Goal: Check status: Check status

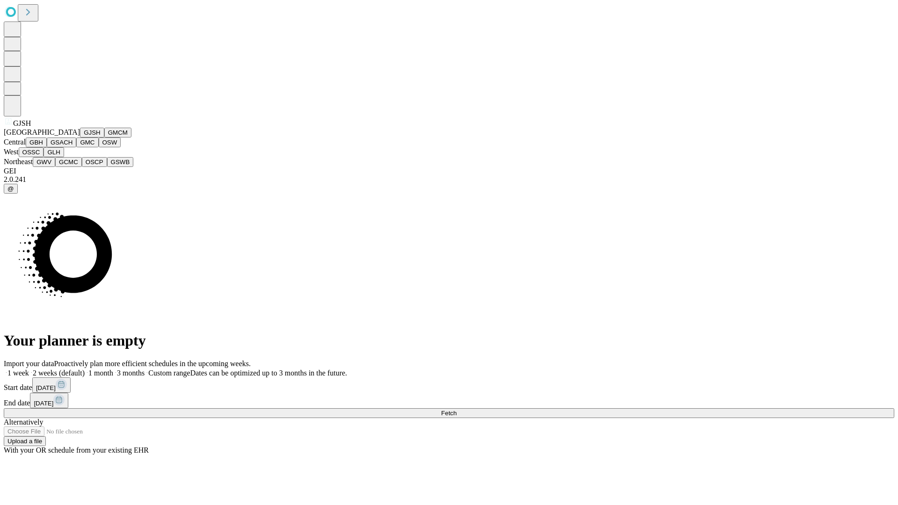
click at [80, 137] on button "GJSH" at bounding box center [92, 133] width 24 height 10
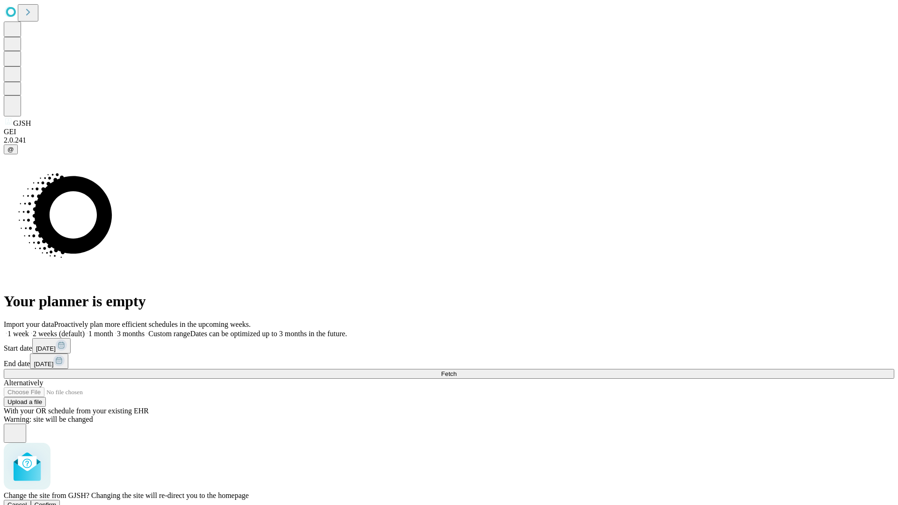
click at [57, 501] on span "Confirm" at bounding box center [46, 504] width 22 height 7
click at [113, 330] on label "1 month" at bounding box center [99, 334] width 29 height 8
click at [456, 370] on span "Fetch" at bounding box center [448, 373] width 15 height 7
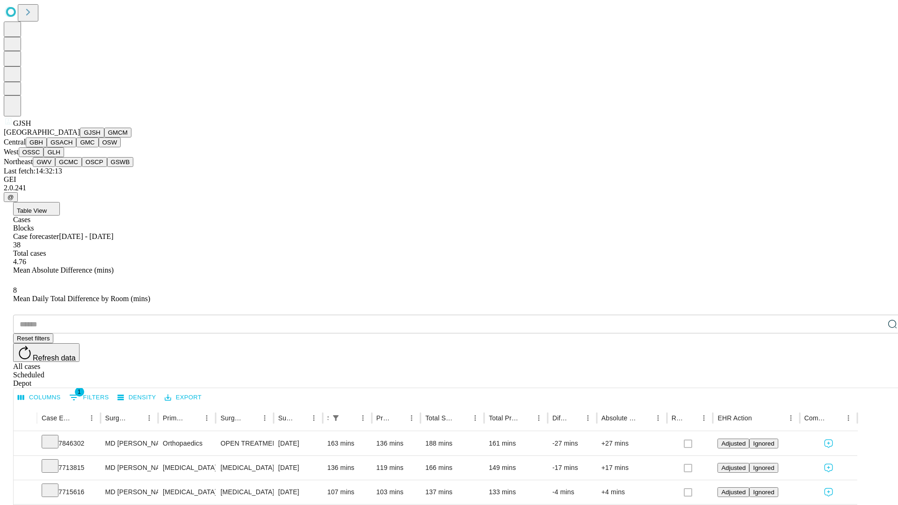
click at [104, 137] on button "GMCM" at bounding box center [117, 133] width 27 height 10
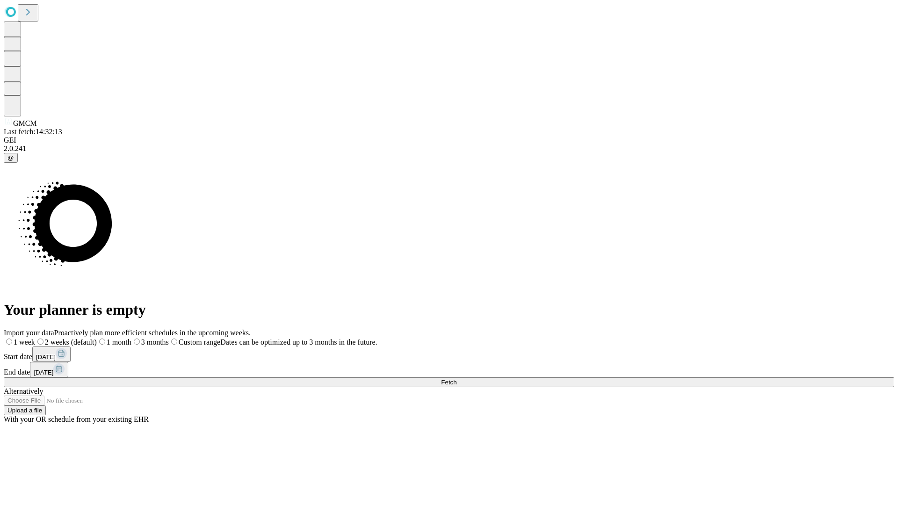
click at [131, 338] on label "1 month" at bounding box center [114, 342] width 35 height 8
click at [456, 379] on span "Fetch" at bounding box center [448, 382] width 15 height 7
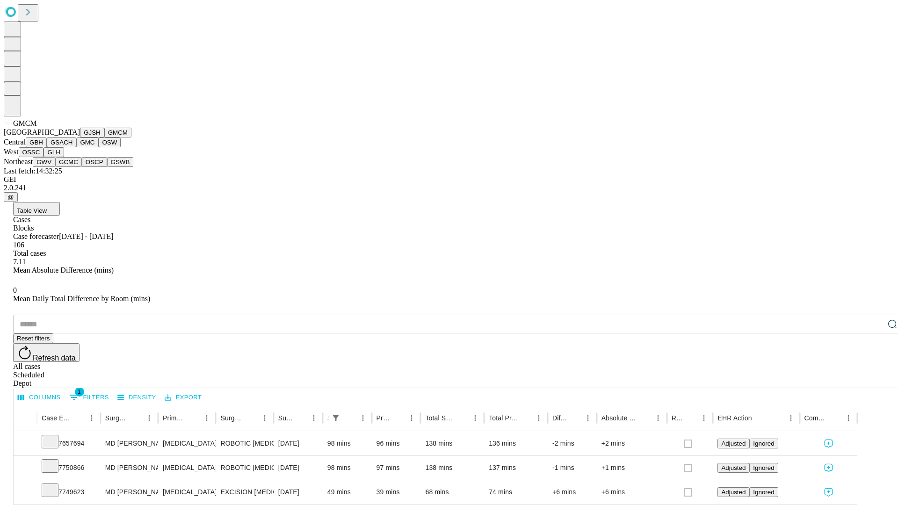
click at [47, 147] on button "GBH" at bounding box center [36, 142] width 21 height 10
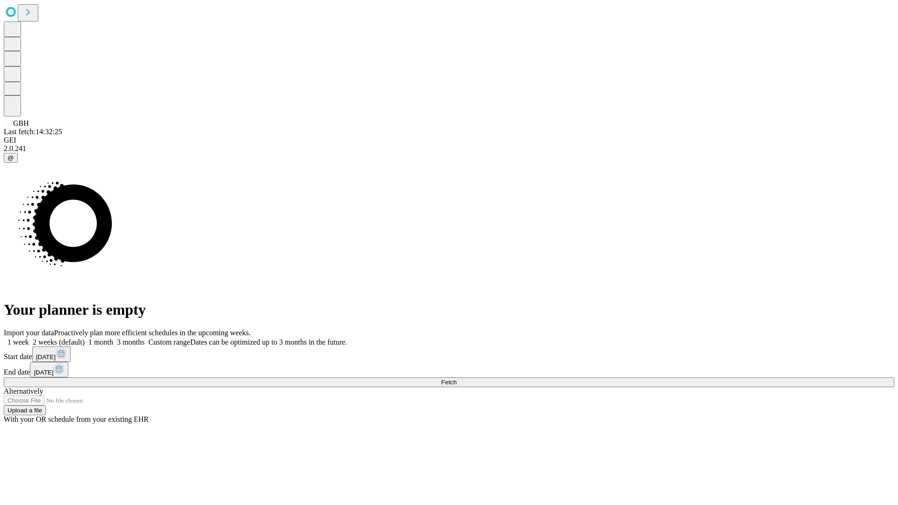
click at [113, 338] on label "1 month" at bounding box center [99, 342] width 29 height 8
click at [456, 379] on span "Fetch" at bounding box center [448, 382] width 15 height 7
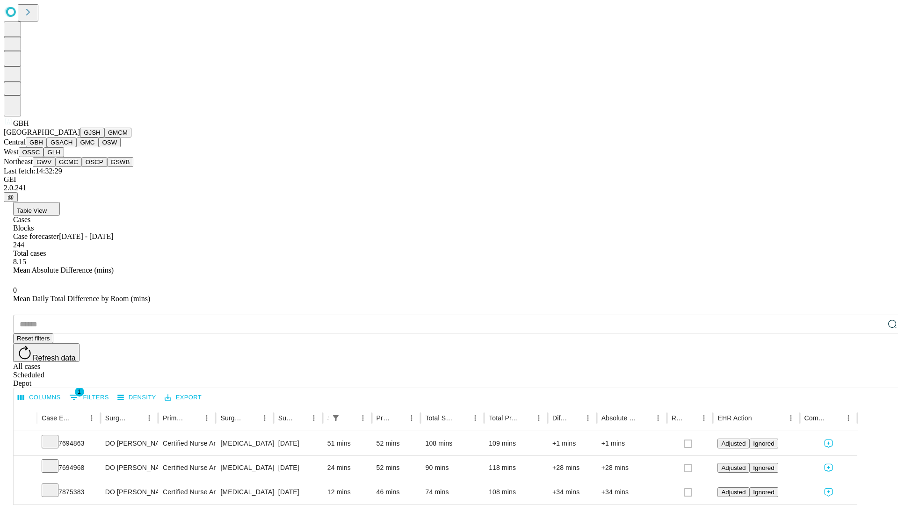
click at [72, 147] on button "GSACH" at bounding box center [61, 142] width 29 height 10
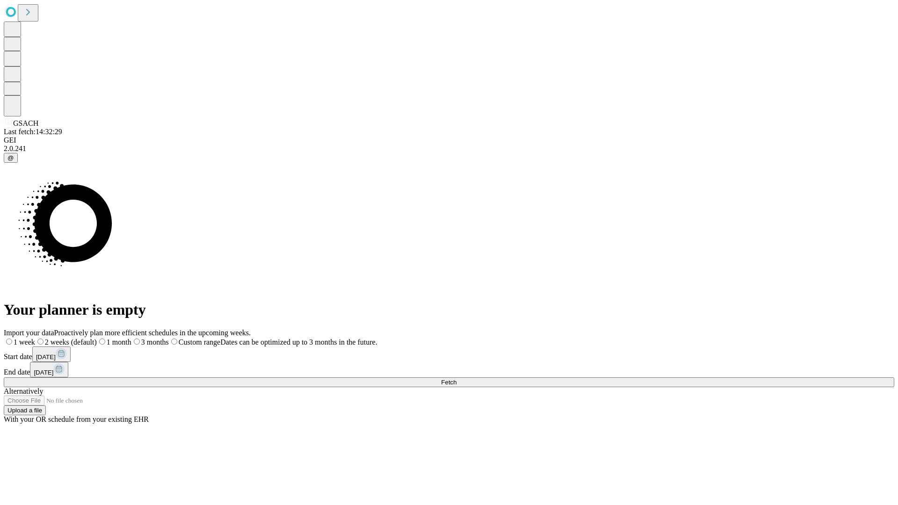
click at [131, 338] on label "1 month" at bounding box center [114, 342] width 35 height 8
click at [456, 379] on span "Fetch" at bounding box center [448, 382] width 15 height 7
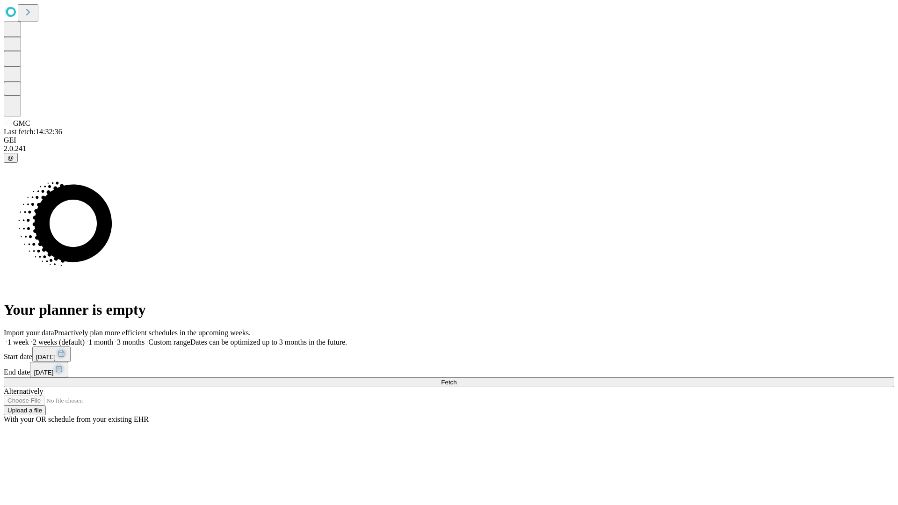
click at [113, 338] on label "1 month" at bounding box center [99, 342] width 29 height 8
click at [456, 379] on span "Fetch" at bounding box center [448, 382] width 15 height 7
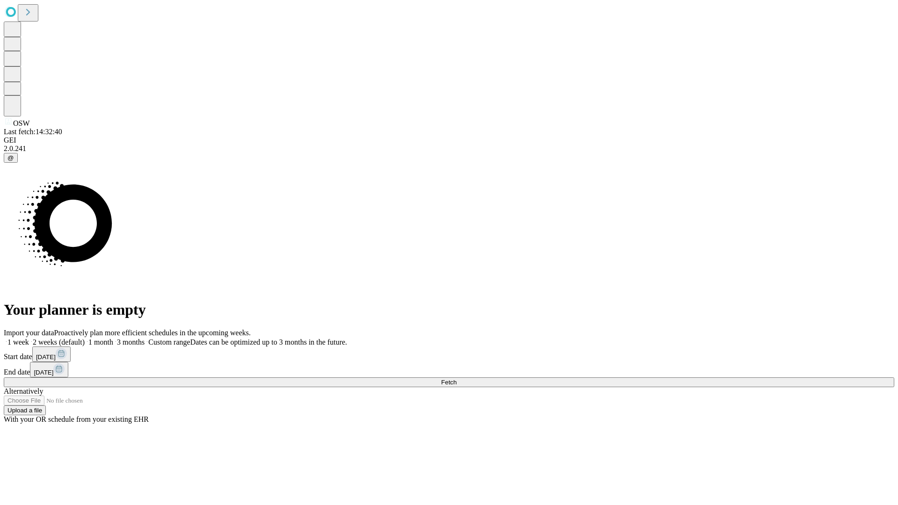
click at [113, 338] on label "1 month" at bounding box center [99, 342] width 29 height 8
click at [456, 379] on span "Fetch" at bounding box center [448, 382] width 15 height 7
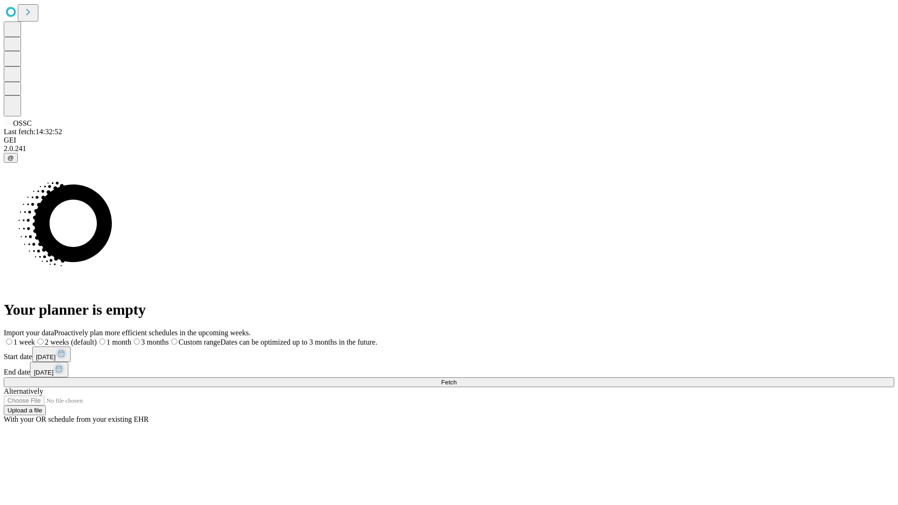
click at [456, 379] on span "Fetch" at bounding box center [448, 382] width 15 height 7
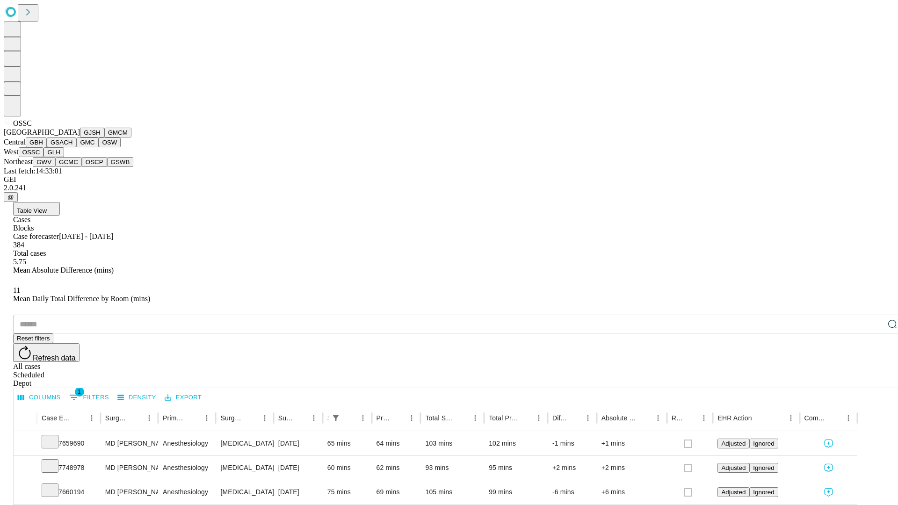
click at [64, 157] on button "GLH" at bounding box center [53, 152] width 20 height 10
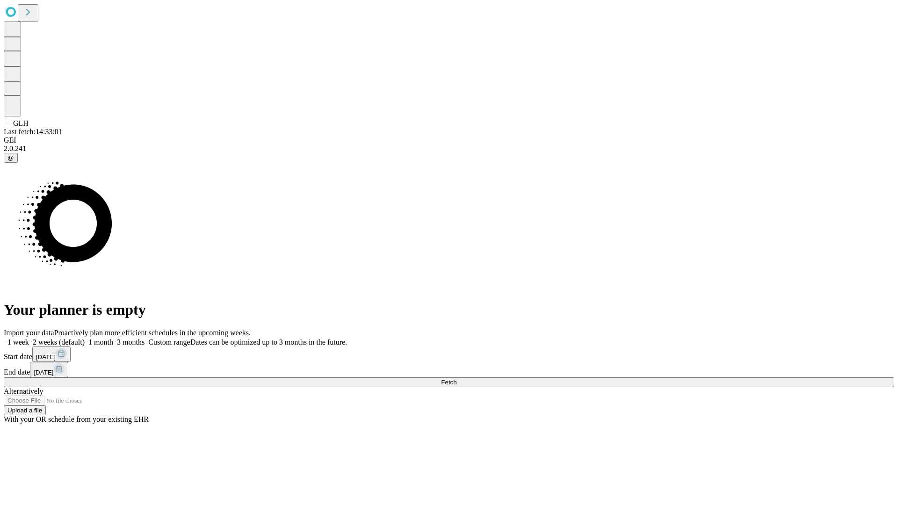
click at [113, 338] on label "1 month" at bounding box center [99, 342] width 29 height 8
click at [456, 379] on span "Fetch" at bounding box center [448, 382] width 15 height 7
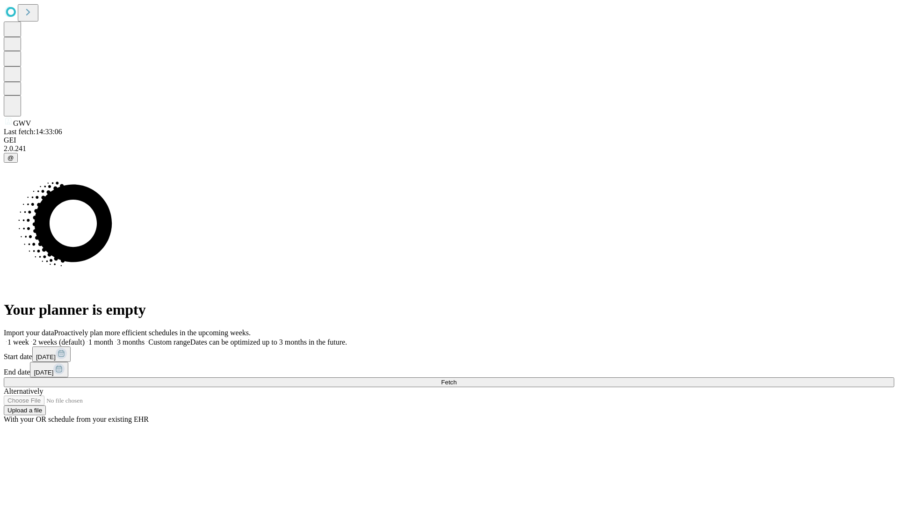
click at [113, 338] on label "1 month" at bounding box center [99, 342] width 29 height 8
click at [456, 379] on span "Fetch" at bounding box center [448, 382] width 15 height 7
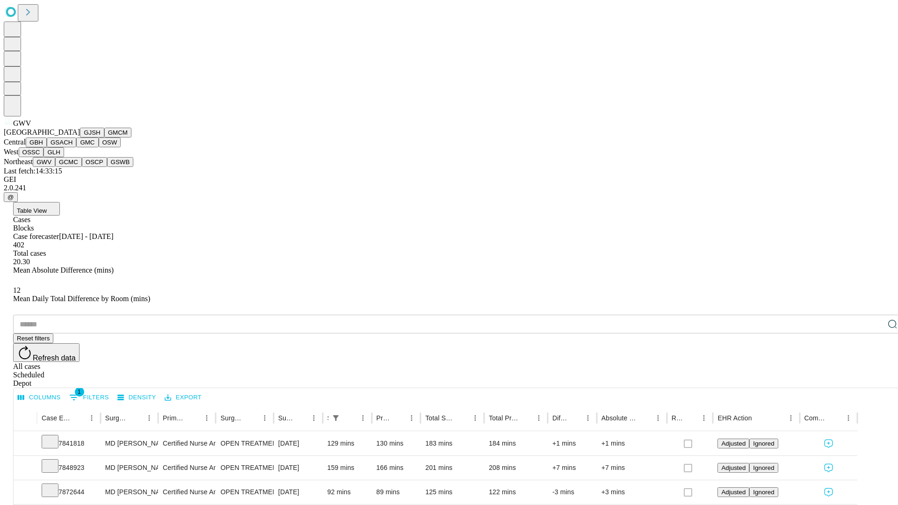
click at [72, 167] on button "GCMC" at bounding box center [68, 162] width 27 height 10
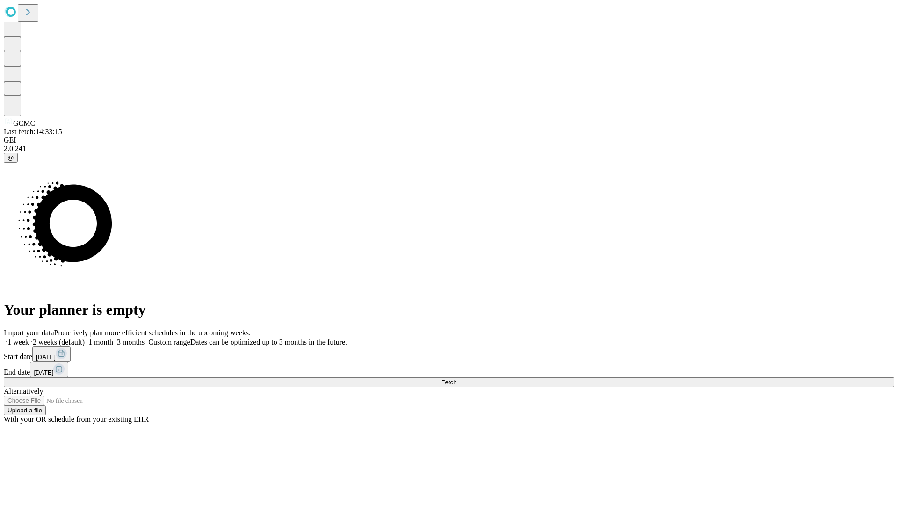
click at [456, 379] on span "Fetch" at bounding box center [448, 382] width 15 height 7
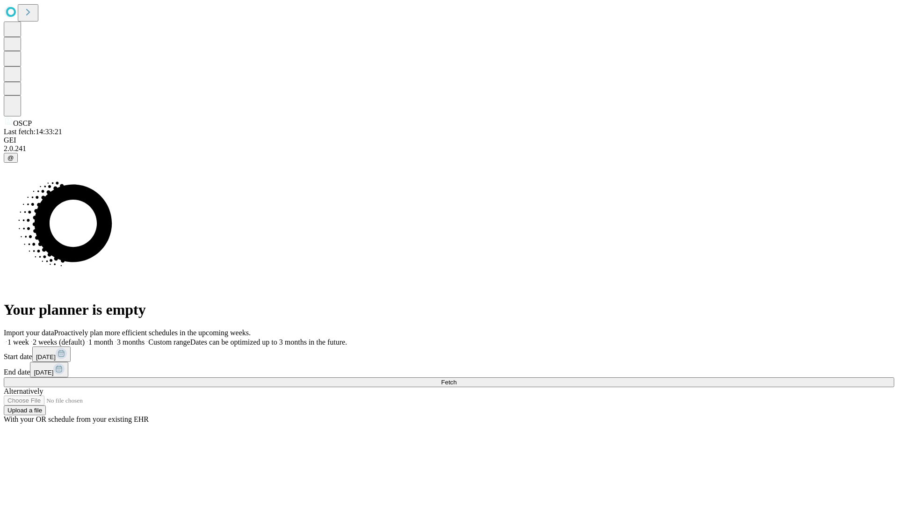
click at [456, 379] on span "Fetch" at bounding box center [448, 382] width 15 height 7
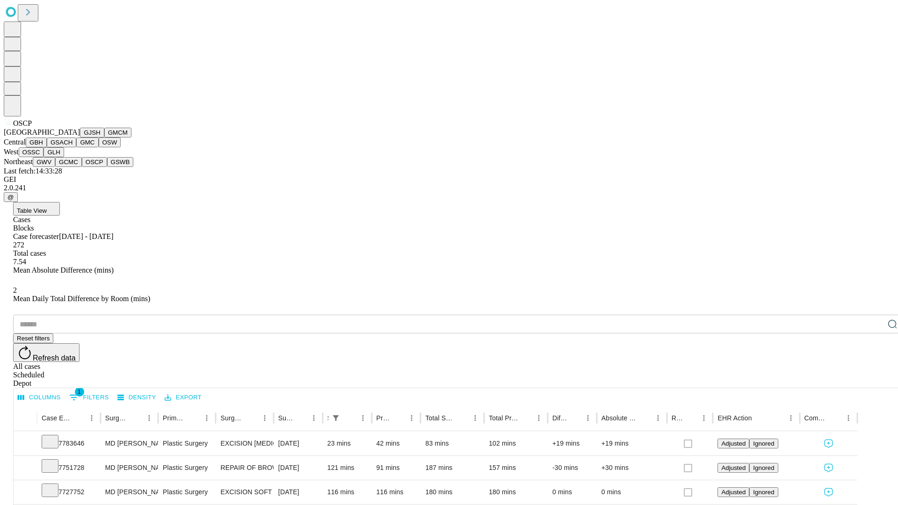
click at [107, 167] on button "GSWB" at bounding box center [120, 162] width 27 height 10
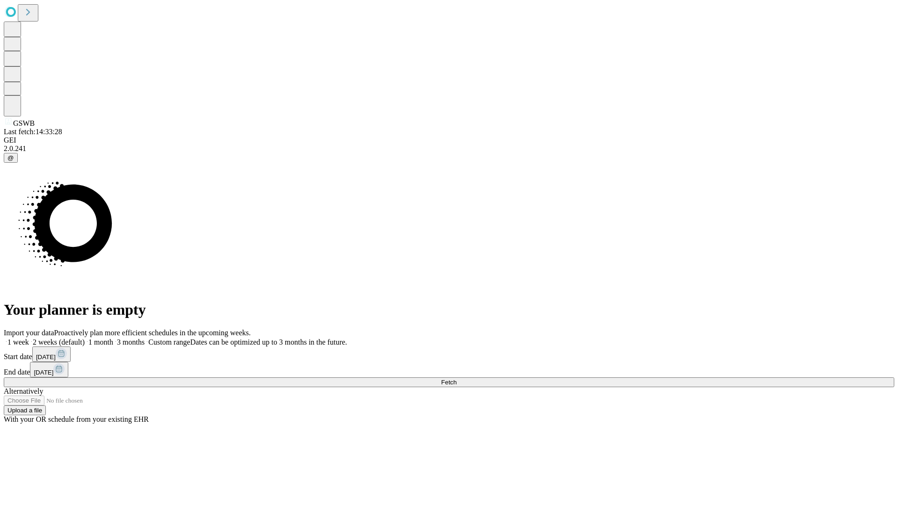
click at [113, 338] on label "1 month" at bounding box center [99, 342] width 29 height 8
click at [456, 379] on span "Fetch" at bounding box center [448, 382] width 15 height 7
